Goal: Navigation & Orientation: Find specific page/section

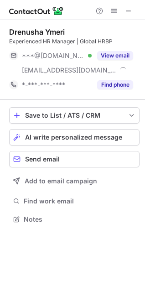
scroll to position [213, 145]
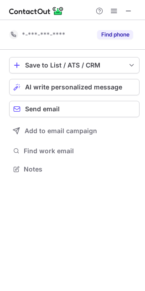
scroll to position [162, 145]
click at [128, 8] on span at bounding box center [128, 10] width 7 height 7
